Goal: Task Accomplishment & Management: Manage account settings

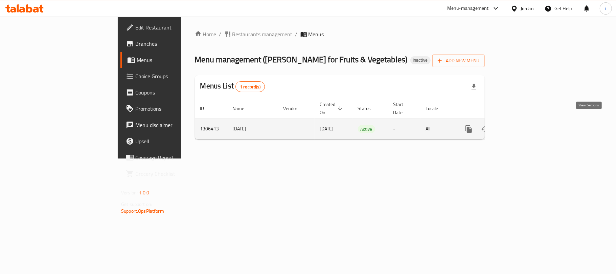
click at [522, 125] on icon "enhanced table" at bounding box center [518, 129] width 8 height 8
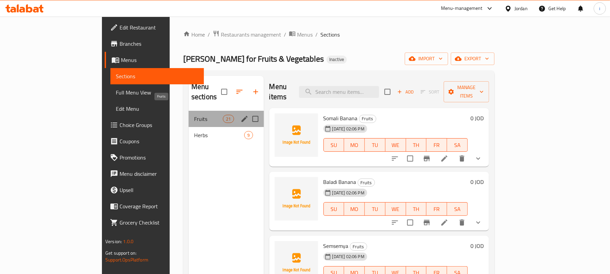
click at [194, 115] on span "Fruits" at bounding box center [208, 119] width 29 height 8
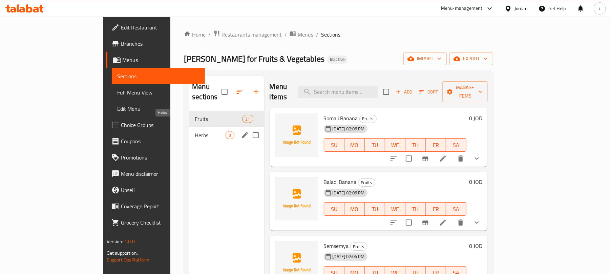
click at [195, 131] on span "Herbs" at bounding box center [210, 135] width 31 height 8
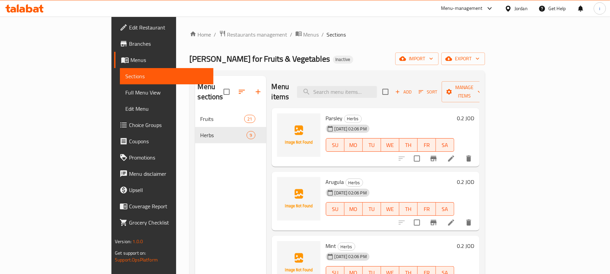
click at [479, 161] on div "Menu items Add Sort Manage items Parsley Herbs [DATE] 02:06 PM SU MO TU WE TH F…" at bounding box center [372, 213] width 213 height 274
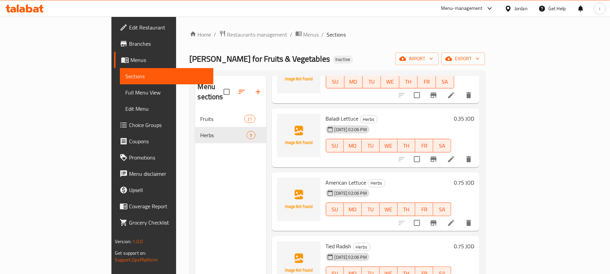
scroll to position [271, 0]
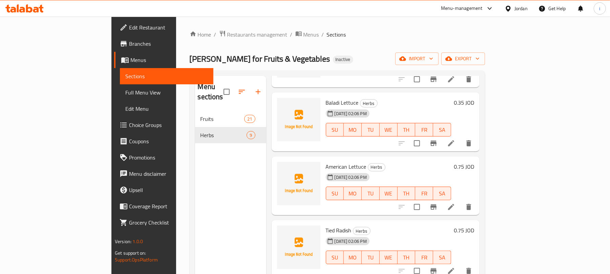
click at [125, 96] on span "Full Menu View" at bounding box center [166, 92] width 83 height 8
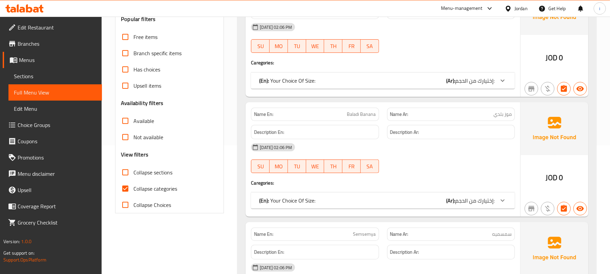
scroll to position [180, 0]
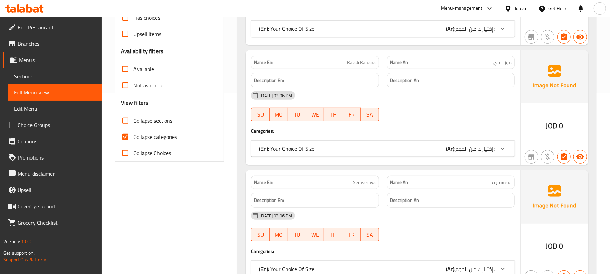
click at [150, 123] on span "Collapse sections" at bounding box center [152, 120] width 39 height 8
click at [133, 123] on input "Collapse sections" at bounding box center [125, 120] width 16 height 16
checkbox input "true"
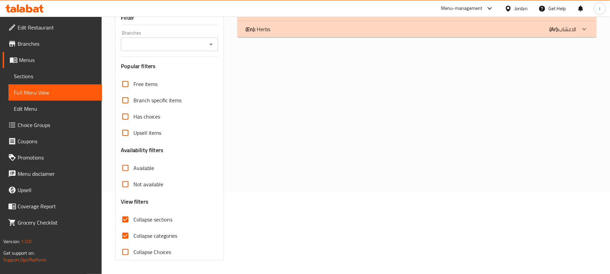
scroll to position [82, 0]
click at [129, 135] on input "Upsell items" at bounding box center [125, 133] width 16 height 16
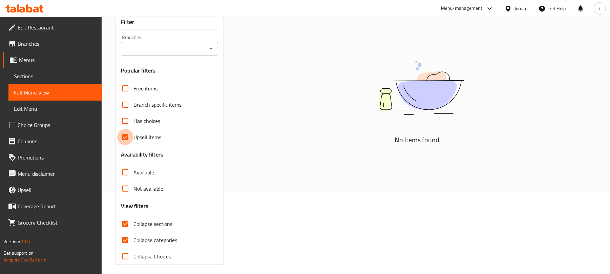
click at [130, 139] on input "Upsell items" at bounding box center [125, 137] width 16 height 16
checkbox input "false"
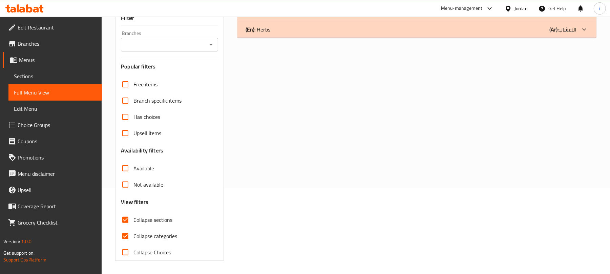
scroll to position [87, 0]
click at [127, 235] on input "Collapse categories" at bounding box center [125, 236] width 16 height 16
checkbox input "false"
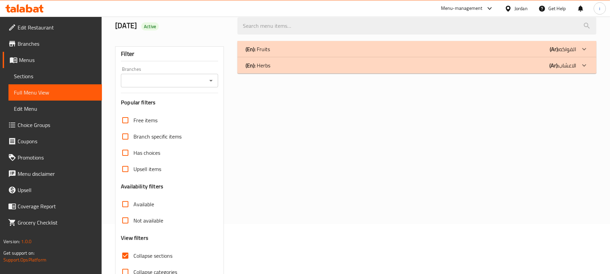
scroll to position [0, 0]
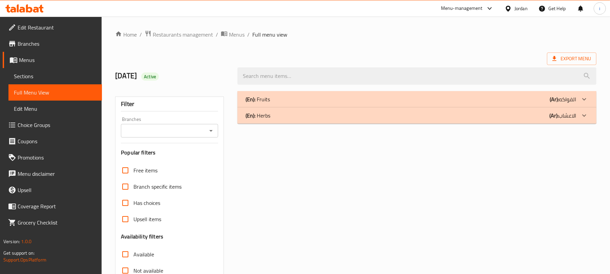
click at [348, 103] on div "(En): Herbs (Ar): الاعشاب" at bounding box center [410, 99] width 330 height 8
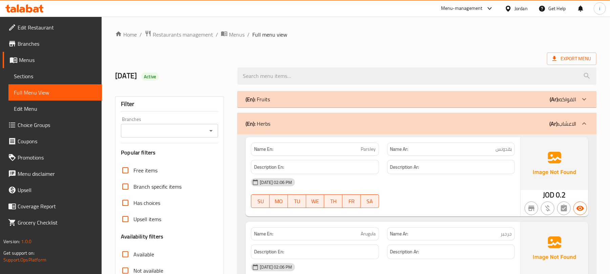
scroll to position [90, 0]
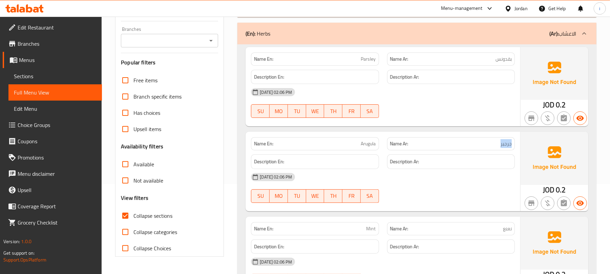
drag, startPoint x: 493, startPoint y: 145, endPoint x: 519, endPoint y: 146, distance: 26.4
click at [519, 146] on div "Name En: Arugula Name Ar: [GEOGRAPHIC_DATA] Description En: Description Ar: [DA…" at bounding box center [382, 171] width 275 height 79
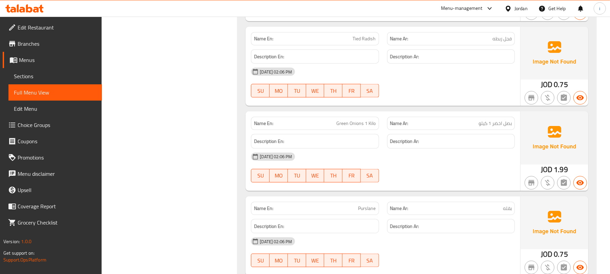
scroll to position [632, 0]
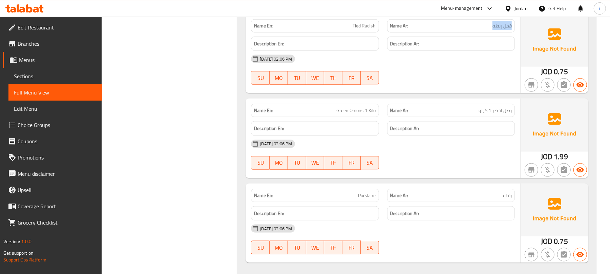
drag, startPoint x: 486, startPoint y: 28, endPoint x: 513, endPoint y: 31, distance: 26.7
click at [513, 31] on div "Name Ar: فجل ربطه" at bounding box center [451, 25] width 128 height 13
drag, startPoint x: 469, startPoint y: 114, endPoint x: 518, endPoint y: 114, distance: 49.1
click at [518, 114] on div "Name Ar: بصل اخضر 1 كيلو" at bounding box center [451, 110] width 136 height 21
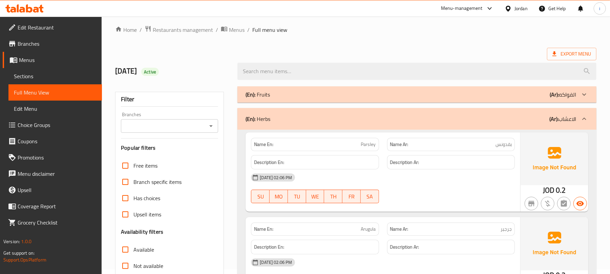
scroll to position [0, 0]
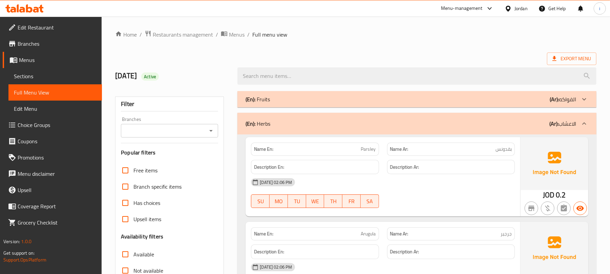
click at [569, 125] on p "(Ar): الاعشاب" at bounding box center [562, 124] width 27 height 8
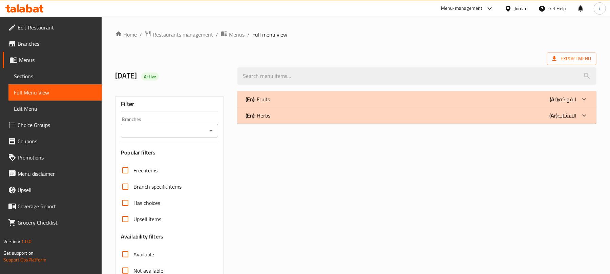
click at [539, 96] on div "(En): Fruits (Ar): الفواكه" at bounding box center [410, 99] width 330 height 8
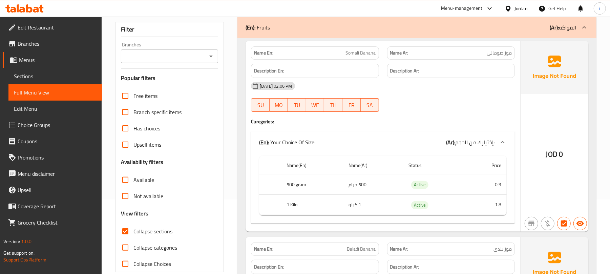
scroll to position [90, 0]
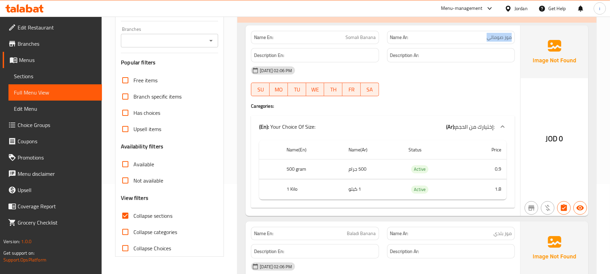
drag, startPoint x: 482, startPoint y: 37, endPoint x: 519, endPoint y: 40, distance: 36.3
click at [519, 40] on div "Name Ar: [PERSON_NAME]" at bounding box center [451, 37] width 136 height 21
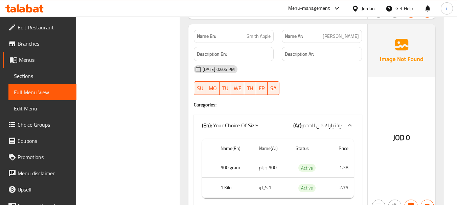
scroll to position [1478, 0]
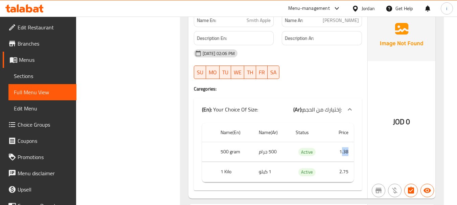
drag, startPoint x: 342, startPoint y: 152, endPoint x: 350, endPoint y: 152, distance: 8.2
drag, startPoint x: 338, startPoint y: 153, endPoint x: 350, endPoint y: 153, distance: 12.2
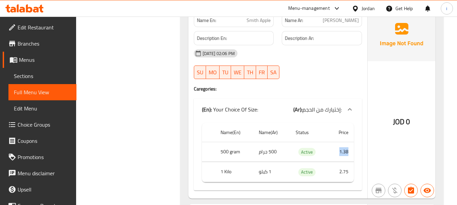
drag, startPoint x: 339, startPoint y: 172, endPoint x: 348, endPoint y: 173, distance: 8.9
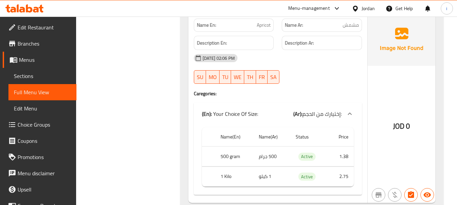
scroll to position [1682, 0]
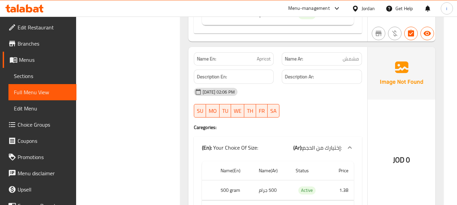
scroll to position [1648, 0]
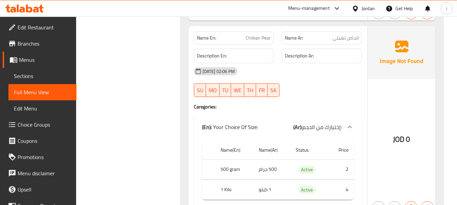
scroll to position [1874, 0]
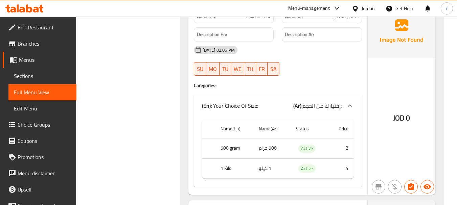
click at [147, 108] on div "Filter Branches Branches Popular filters Free items Branch specific items Has c…" at bounding box center [131, 190] width 90 height 3954
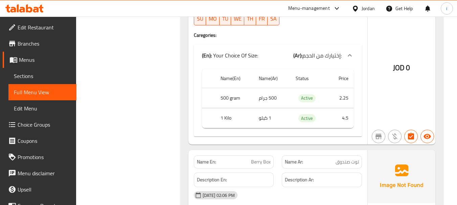
scroll to position [3397, 0]
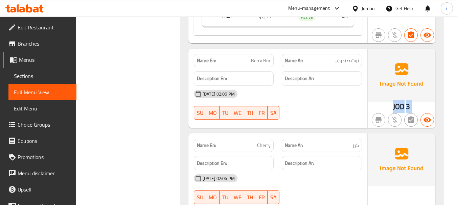
drag, startPoint x: 392, startPoint y: 108, endPoint x: 416, endPoint y: 107, distance: 23.7
click at [416, 107] on div "JOD 3" at bounding box center [402, 88] width 68 height 79
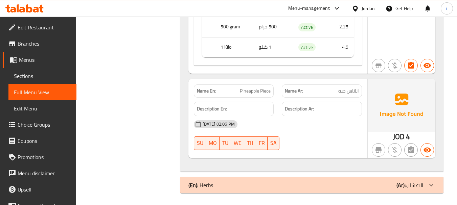
scroll to position [3845, 0]
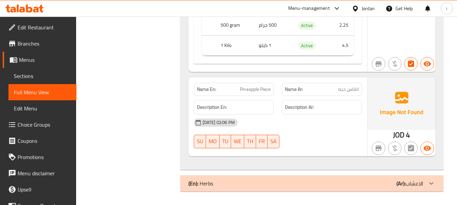
drag, startPoint x: 391, startPoint y: 139, endPoint x: 411, endPoint y: 136, distance: 19.6
click at [411, 136] on div "JOD 4" at bounding box center [402, 117] width 68 height 79
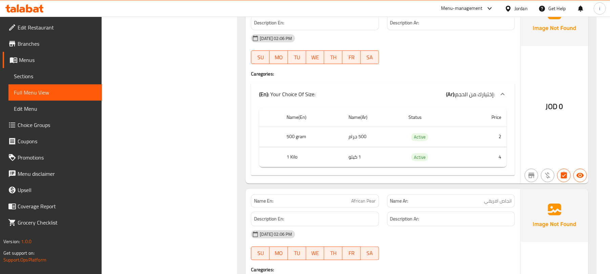
scroll to position [1882, 0]
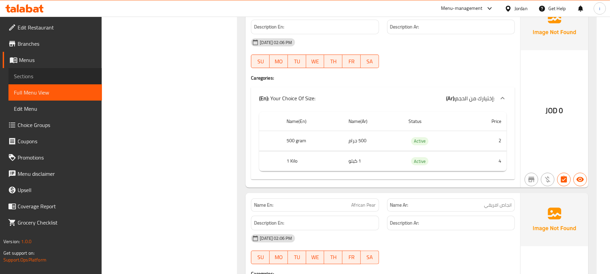
click at [39, 78] on span "Sections" at bounding box center [55, 76] width 83 height 8
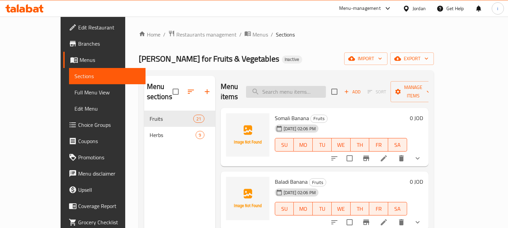
click at [318, 90] on input "search" at bounding box center [286, 92] width 80 height 12
paste input "[PERSON_NAME]"
type input "[PERSON_NAME]"
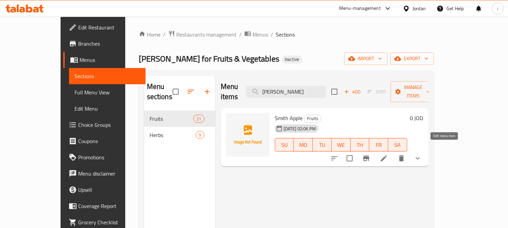
click at [387, 155] on icon at bounding box center [384, 158] width 6 height 6
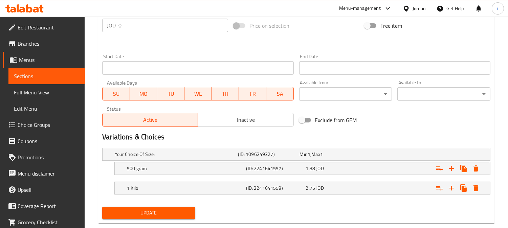
scroll to position [265, 0]
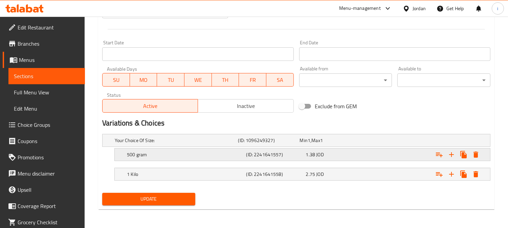
click at [310, 145] on span "JOD" at bounding box center [309, 140] width 3 height 9
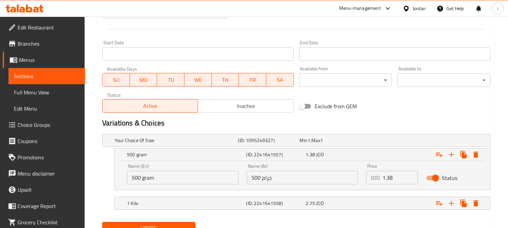
click at [395, 178] on input "1.38" at bounding box center [401, 178] width 36 height 14
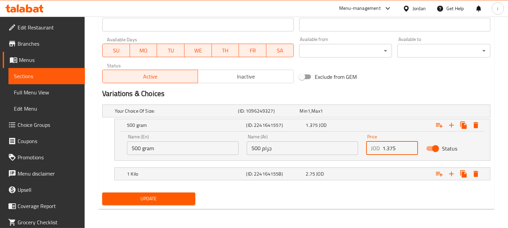
type input "1.375"
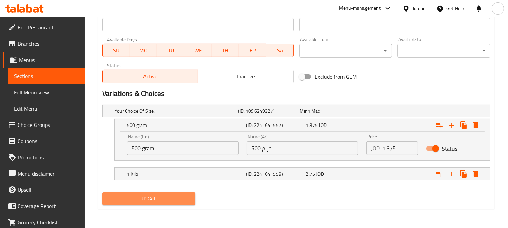
click at [157, 200] on span "Update" at bounding box center [149, 199] width 82 height 8
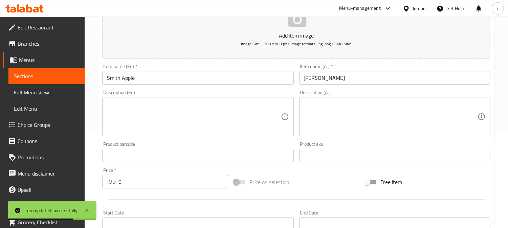
scroll to position [0, 0]
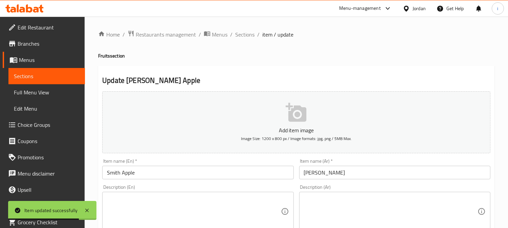
click at [265, 36] on span "item / update" at bounding box center [277, 34] width 31 height 8
click at [266, 34] on span "item / update" at bounding box center [277, 34] width 31 height 8
click at [240, 35] on span "Sections" at bounding box center [244, 34] width 19 height 8
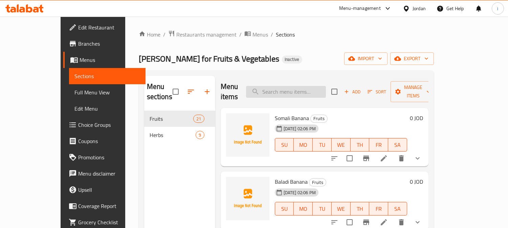
click at [302, 86] on input "search" at bounding box center [286, 92] width 80 height 12
paste input "مشمش"
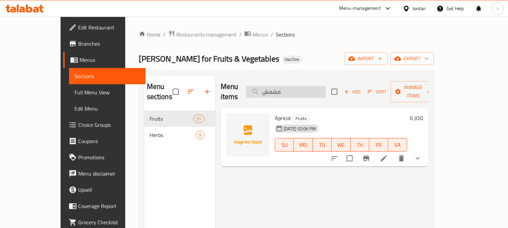
type input "مشمش"
click at [387, 155] on icon at bounding box center [384, 158] width 6 height 6
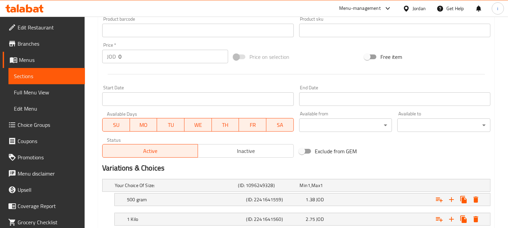
scroll to position [265, 0]
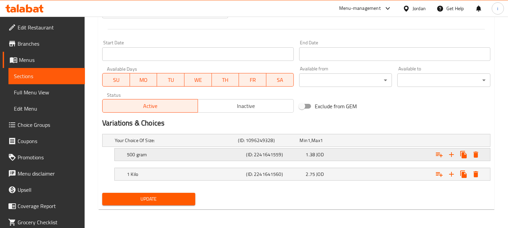
click at [310, 145] on span "JOD" at bounding box center [309, 140] width 3 height 9
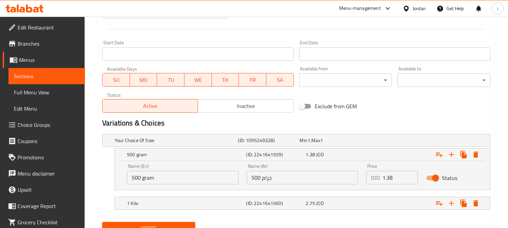
click at [394, 180] on input "1.38" at bounding box center [401, 178] width 36 height 14
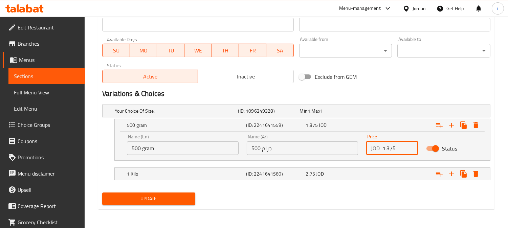
type input "1.375"
click at [156, 198] on span "Update" at bounding box center [149, 199] width 82 height 8
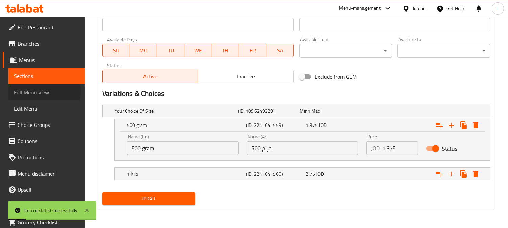
click at [32, 91] on span "Full Menu View" at bounding box center [47, 92] width 66 height 8
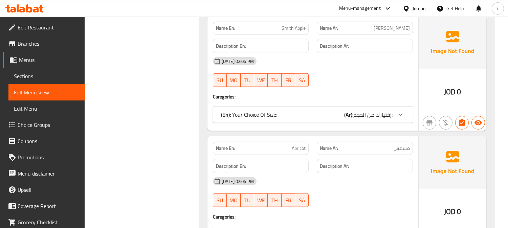
scroll to position [940, 0]
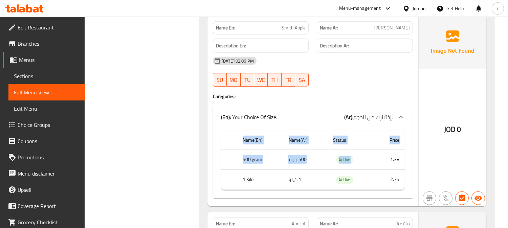
drag, startPoint x: 391, startPoint y: 158, endPoint x: 406, endPoint y: 161, distance: 15.9
click at [406, 161] on div "Name(En) Name(Ar) Status Price 500 gram 500 جرام Active 1.38 1 Kilo 1 كيلو Acti…" at bounding box center [313, 163] width 200 height 70
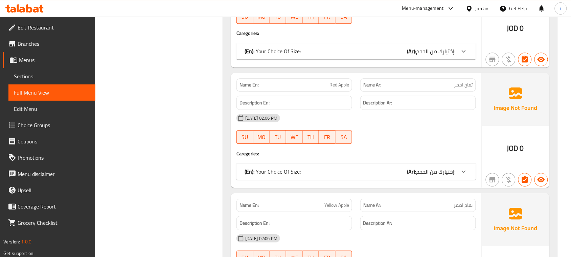
scroll to position [518, 0]
